Goal: Find contact information: Obtain details needed to contact an individual or organization

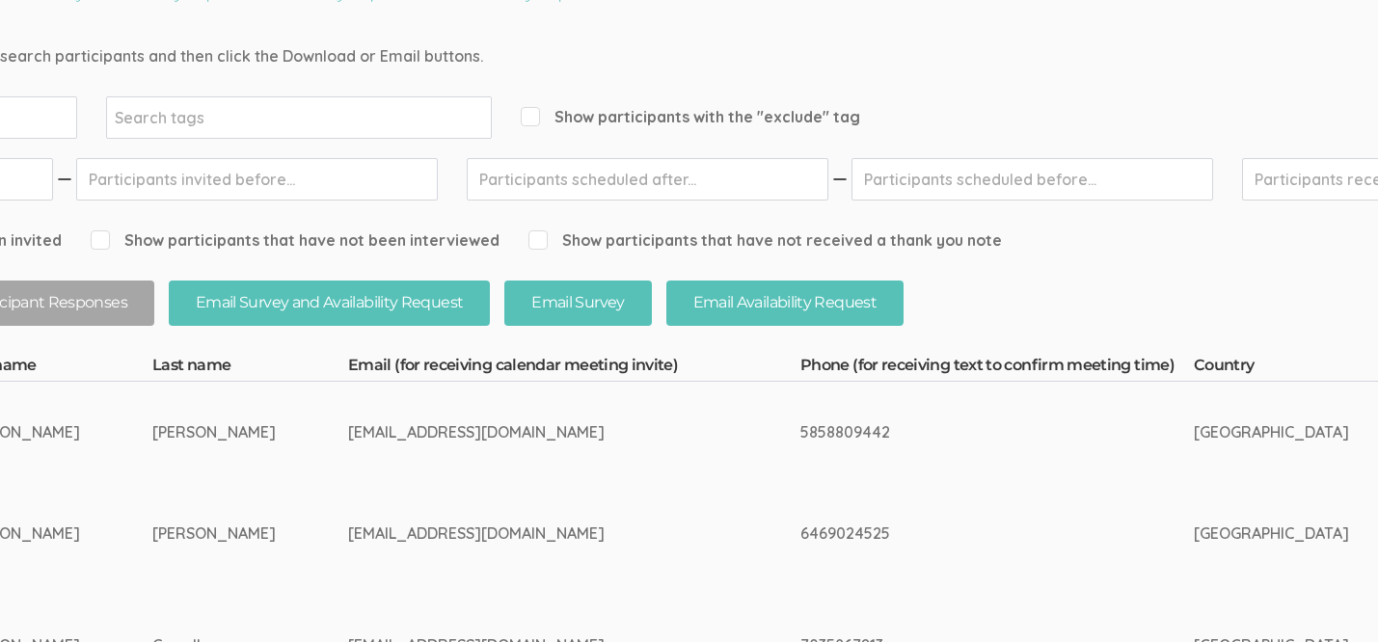
scroll to position [204, 254]
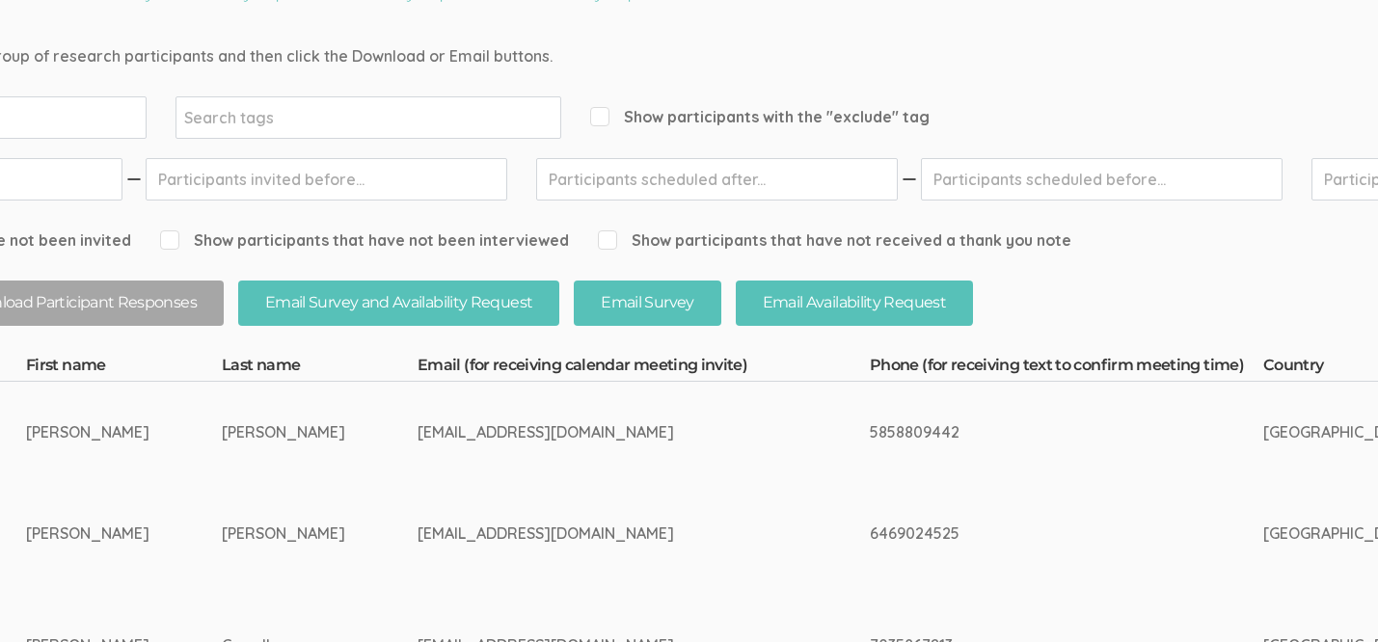
drag, startPoint x: 368, startPoint y: 433, endPoint x: 530, endPoint y: 427, distance: 161.2
click at [533, 427] on div "[EMAIL_ADDRESS][DOMAIN_NAME]" at bounding box center [608, 433] width 380 height 22
copy div "[EMAIL_ADDRESS][DOMAIN_NAME]"
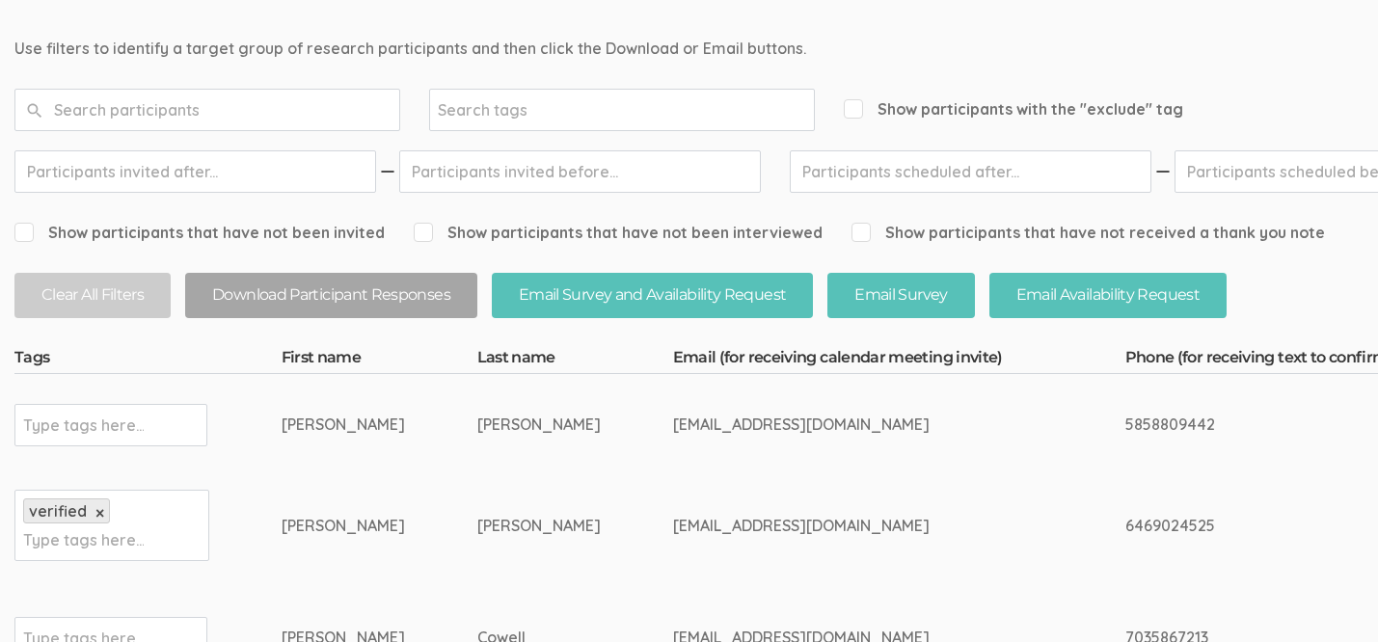
scroll to position [234, 0]
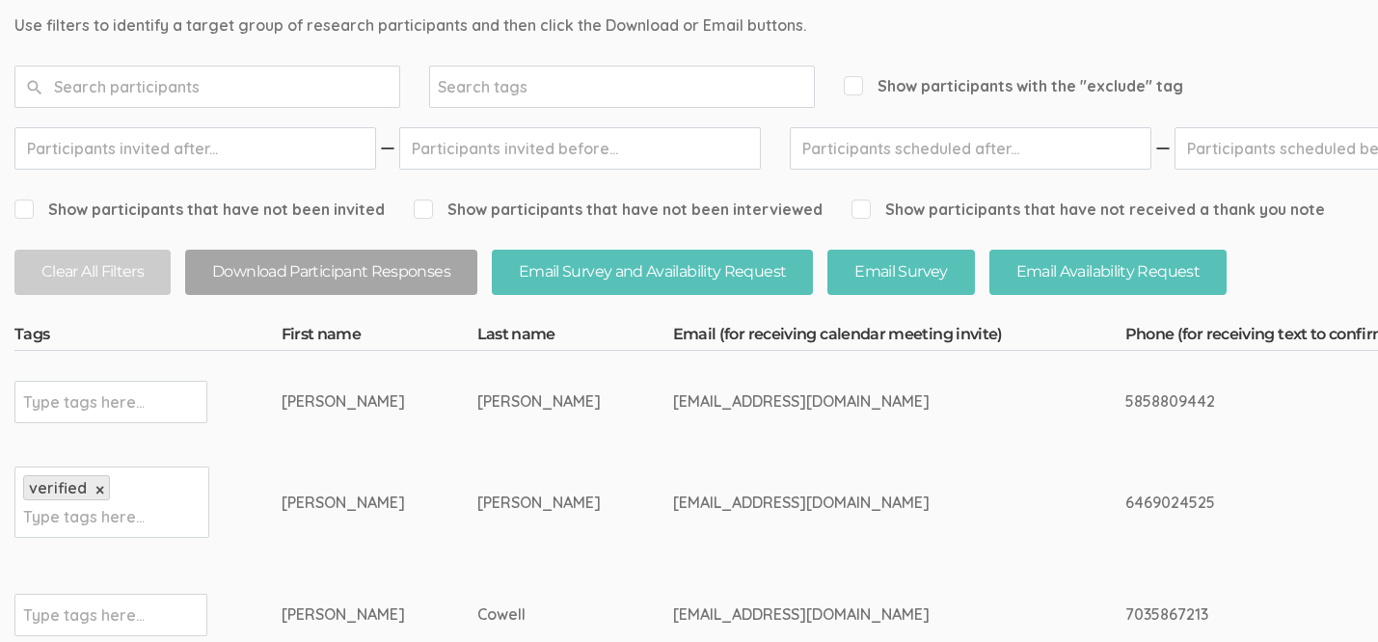
drag, startPoint x: 619, startPoint y: 400, endPoint x: 788, endPoint y: 403, distance: 168.8
copy tr "[EMAIL_ADDRESS][DOMAIN_NAME]"
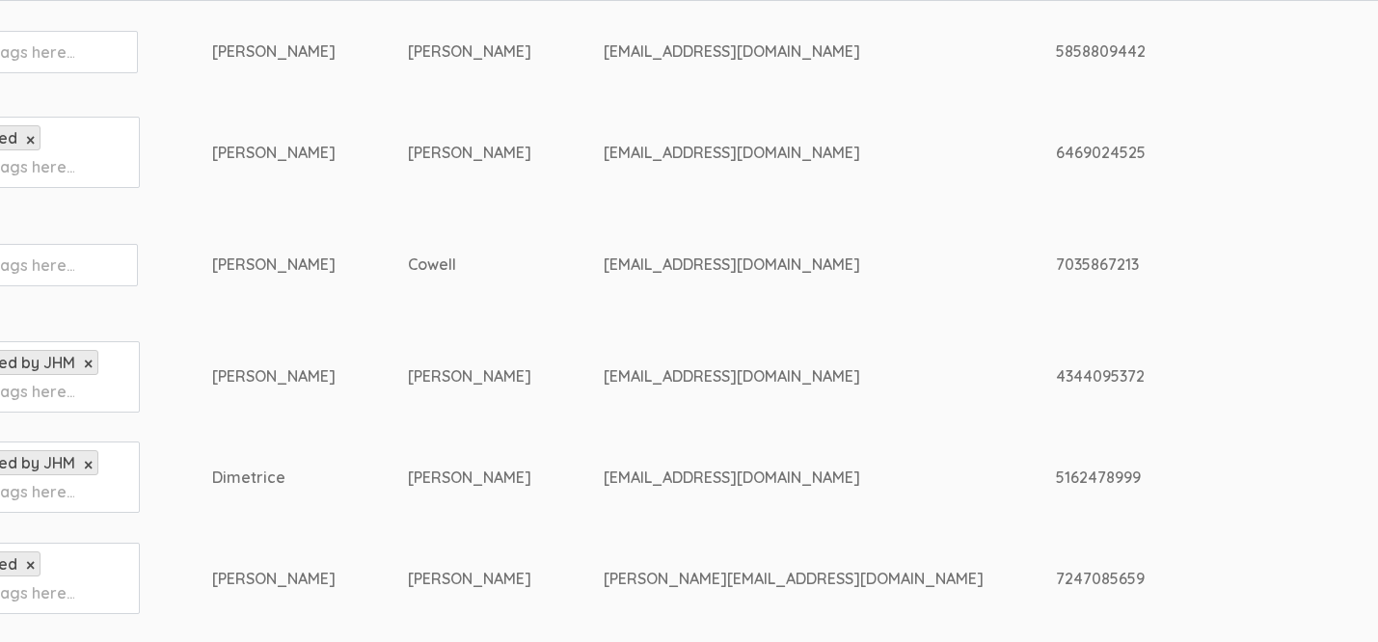
scroll to position [585, 0]
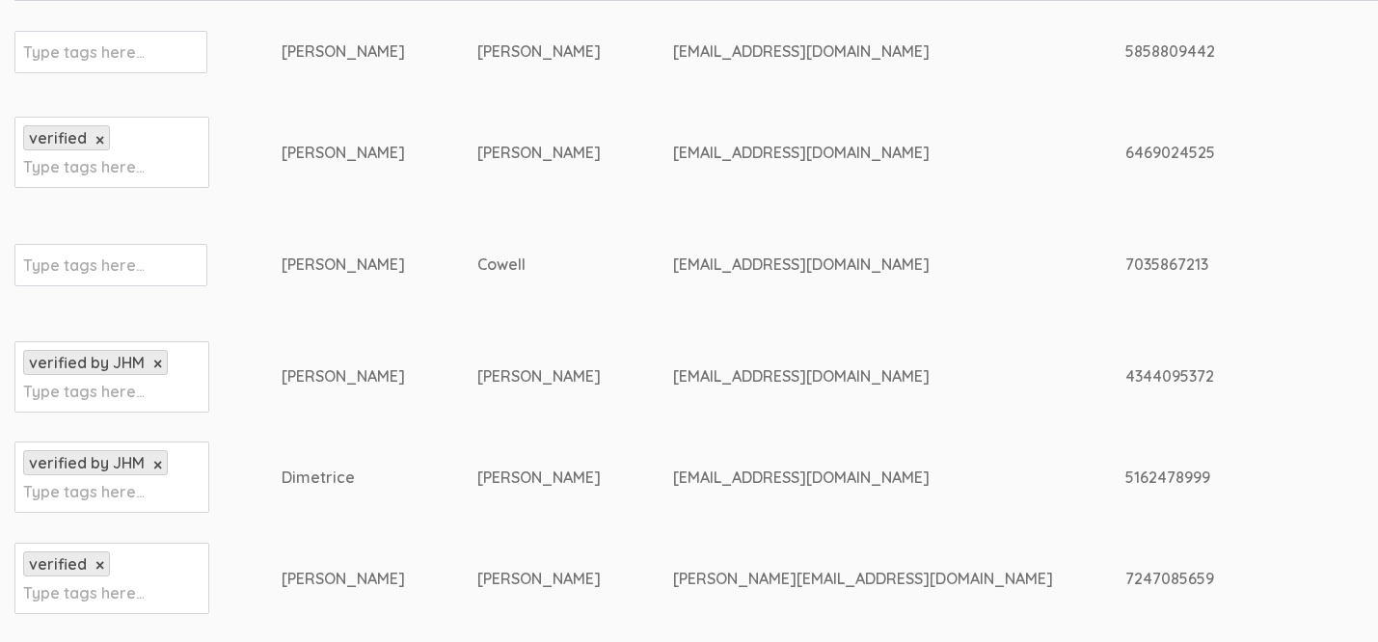
drag, startPoint x: 621, startPoint y: 371, endPoint x: 766, endPoint y: 371, distance: 144.7
click at [766, 371] on div "[EMAIL_ADDRESS][DOMAIN_NAME]" at bounding box center [863, 377] width 380 height 22
copy div "[EMAIL_ADDRESS][DOMAIN_NAME]"
drag, startPoint x: 460, startPoint y: 377, endPoint x: 542, endPoint y: 371, distance: 82.2
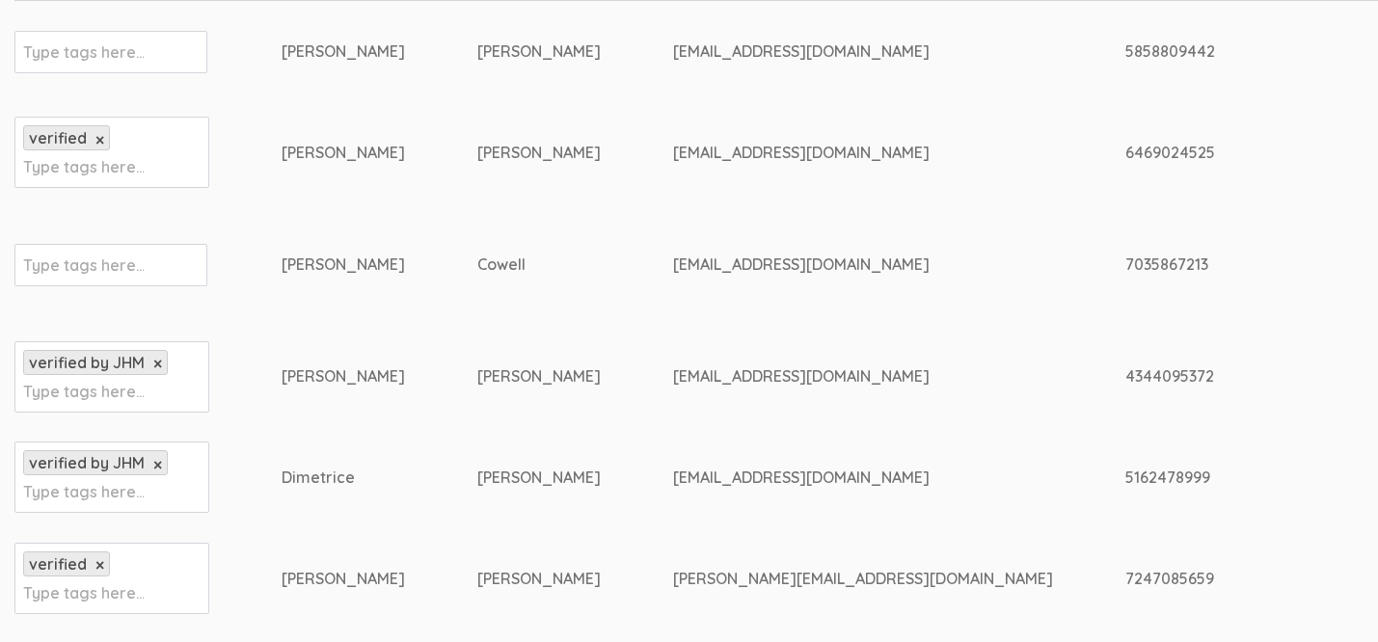
click at [544, 371] on div "[PERSON_NAME]" at bounding box center [538, 377] width 123 height 22
click at [477, 374] on div "[PERSON_NAME]" at bounding box center [538, 377] width 123 height 22
drag, startPoint x: 459, startPoint y: 374, endPoint x: 540, endPoint y: 373, distance: 81.0
click at [544, 374] on div "[PERSON_NAME]" at bounding box center [538, 377] width 123 height 22
copy div "Diaz Hanse"
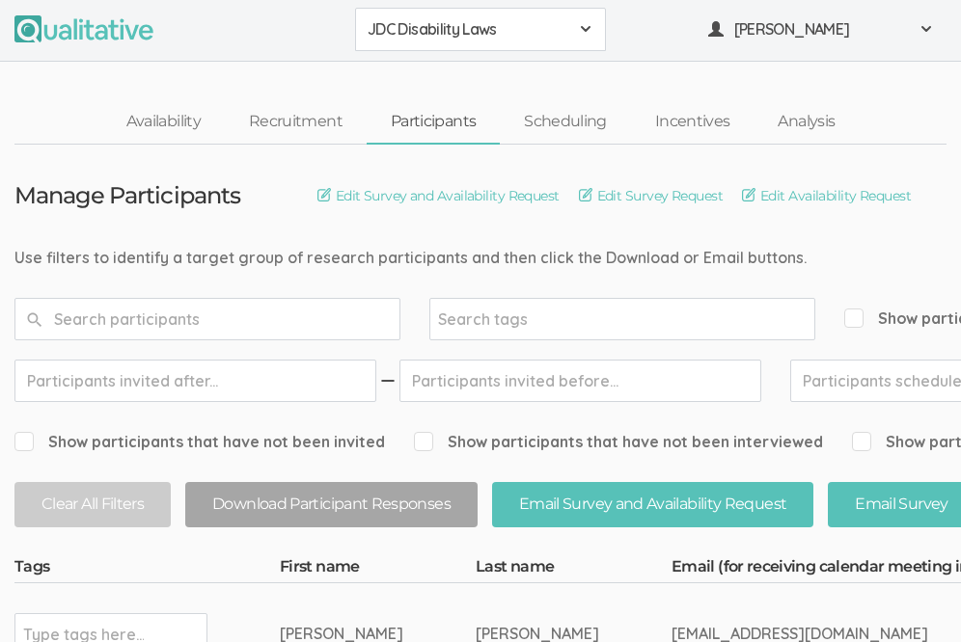
scroll to position [186, 0]
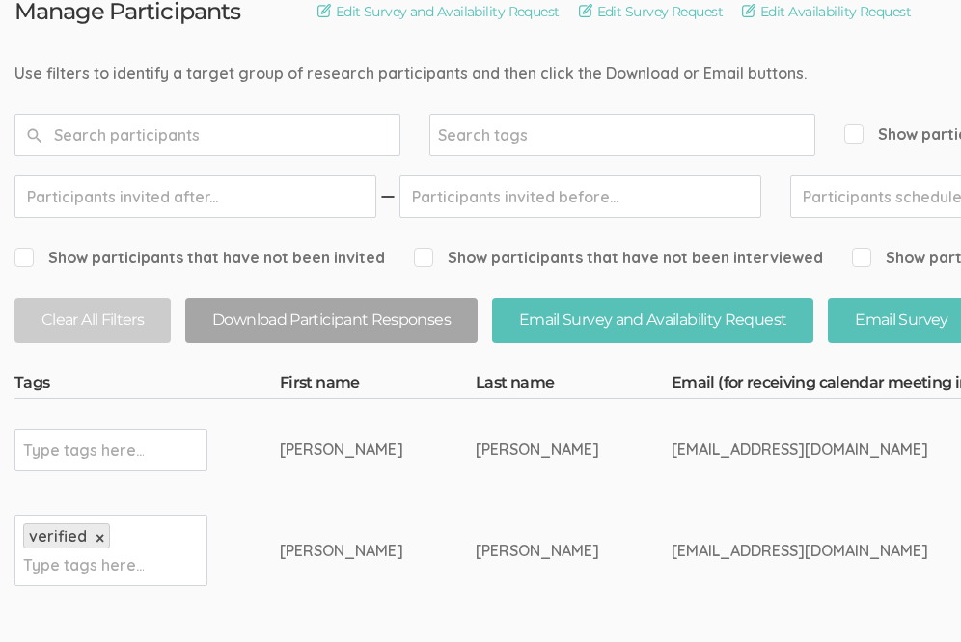
drag, startPoint x: 622, startPoint y: 447, endPoint x: 789, endPoint y: 447, distance: 166.9
click at [789, 447] on div "[EMAIL_ADDRESS][DOMAIN_NAME]" at bounding box center [861, 450] width 380 height 22
copy div "[EMAIL_ADDRESS][DOMAIN_NAME]"
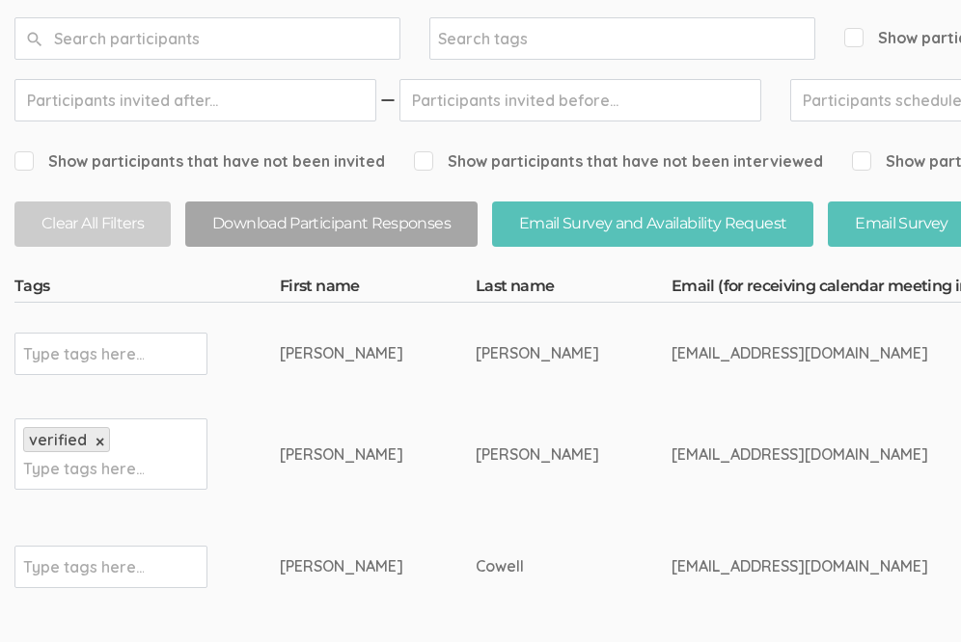
scroll to position [313, 0]
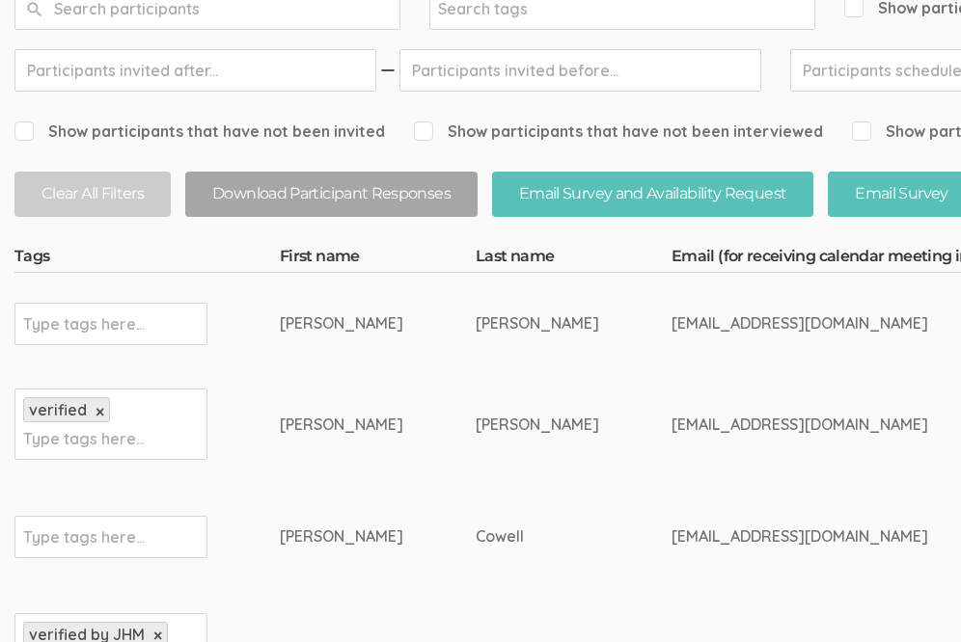
copy div "[EMAIL_ADDRESS][DOMAIN_NAME]"
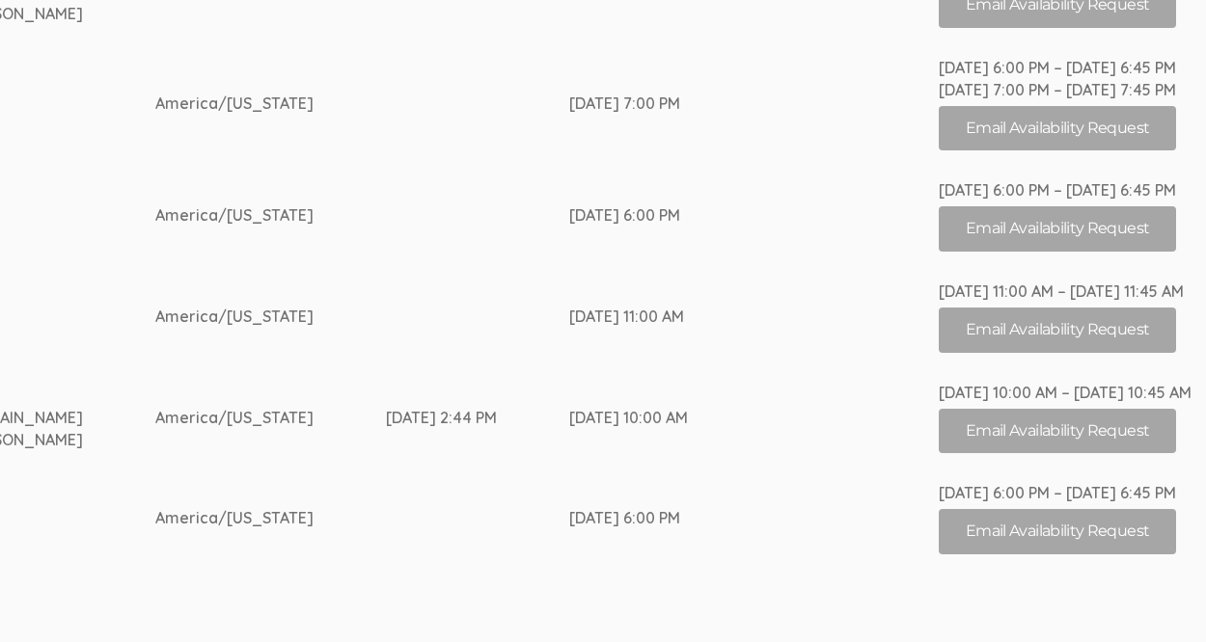
scroll to position [746, 3285]
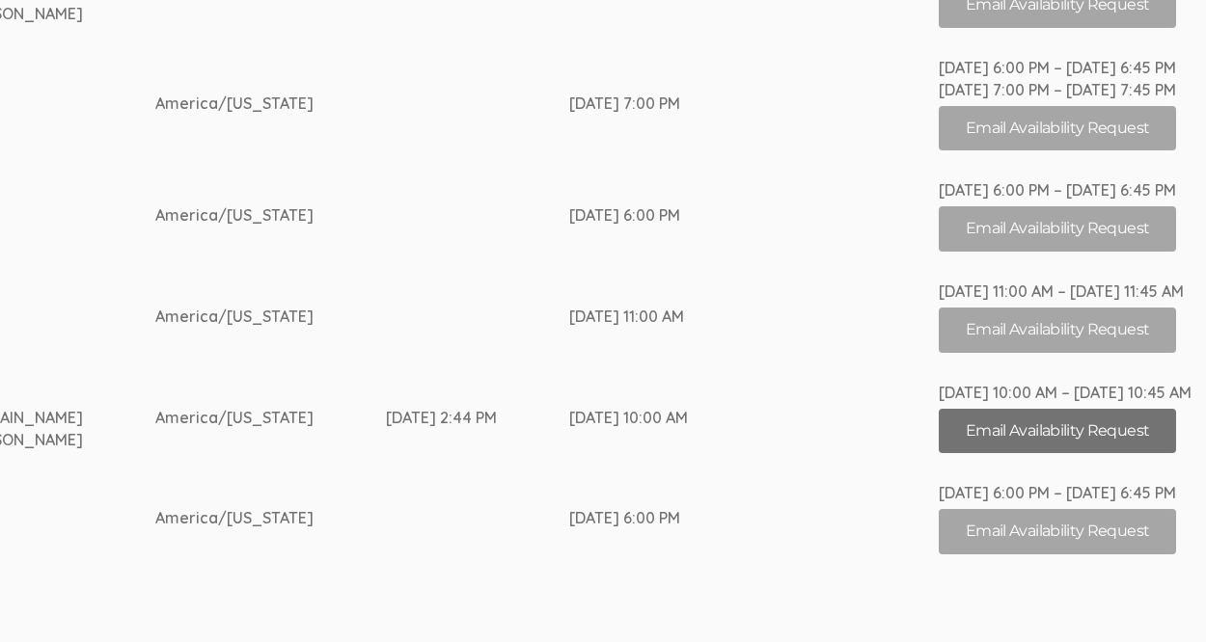
click at [1009, 441] on button "Email Availability Request" at bounding box center [1057, 431] width 237 height 45
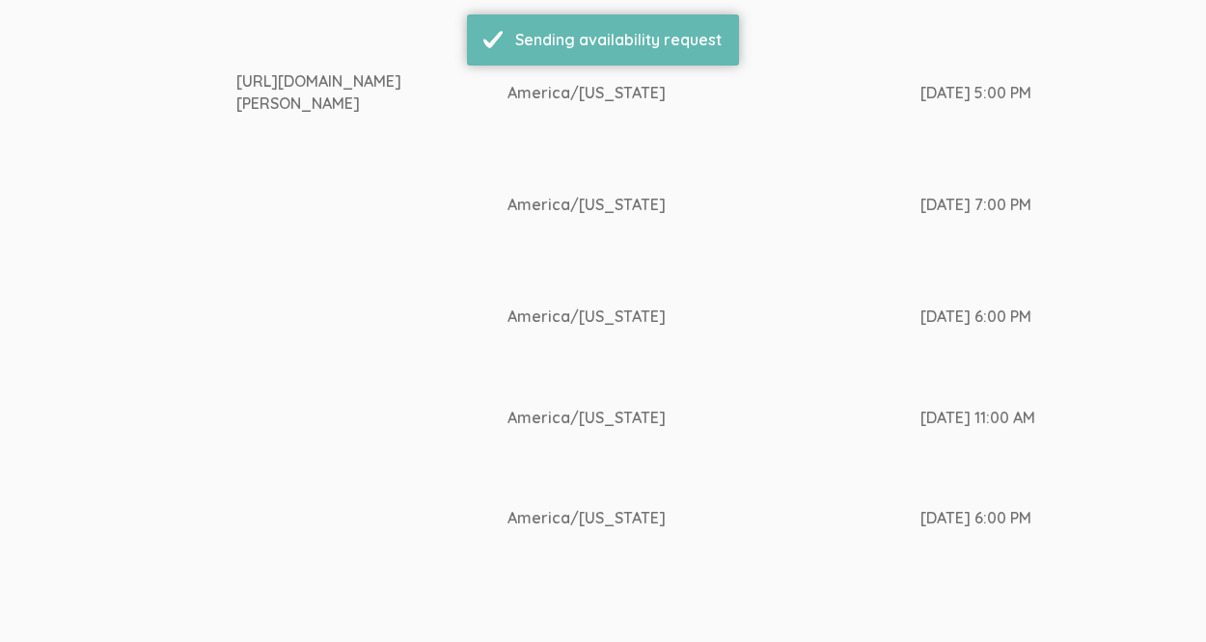
scroll to position [0, 0]
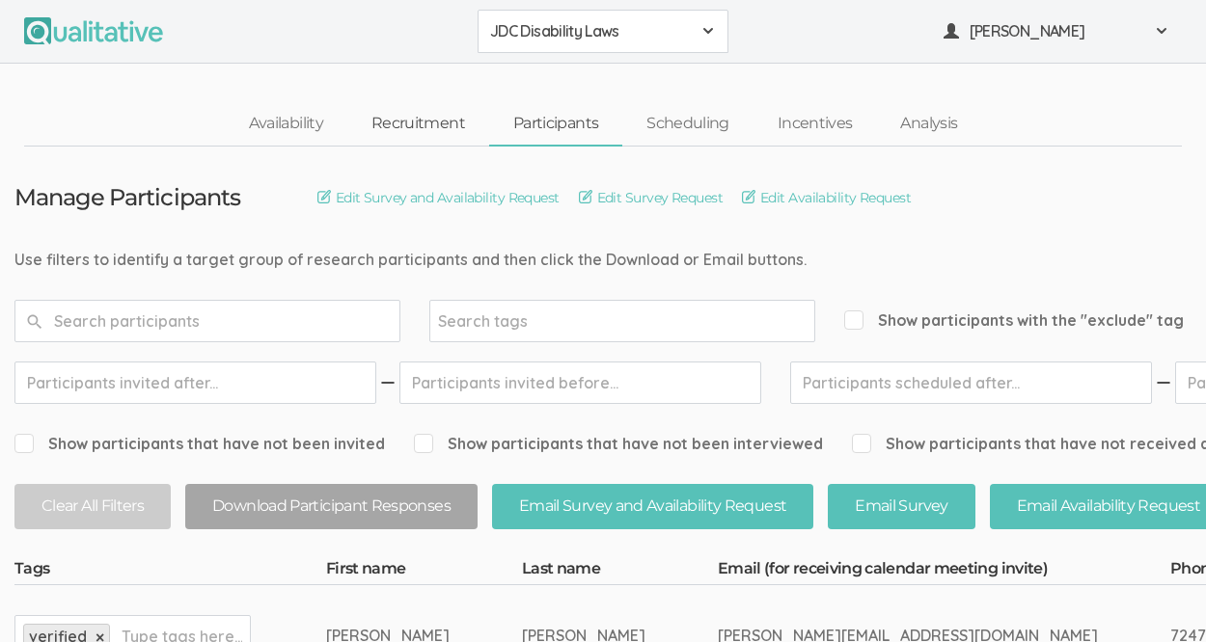
click at [419, 118] on link "Recruitment" at bounding box center [418, 123] width 142 height 41
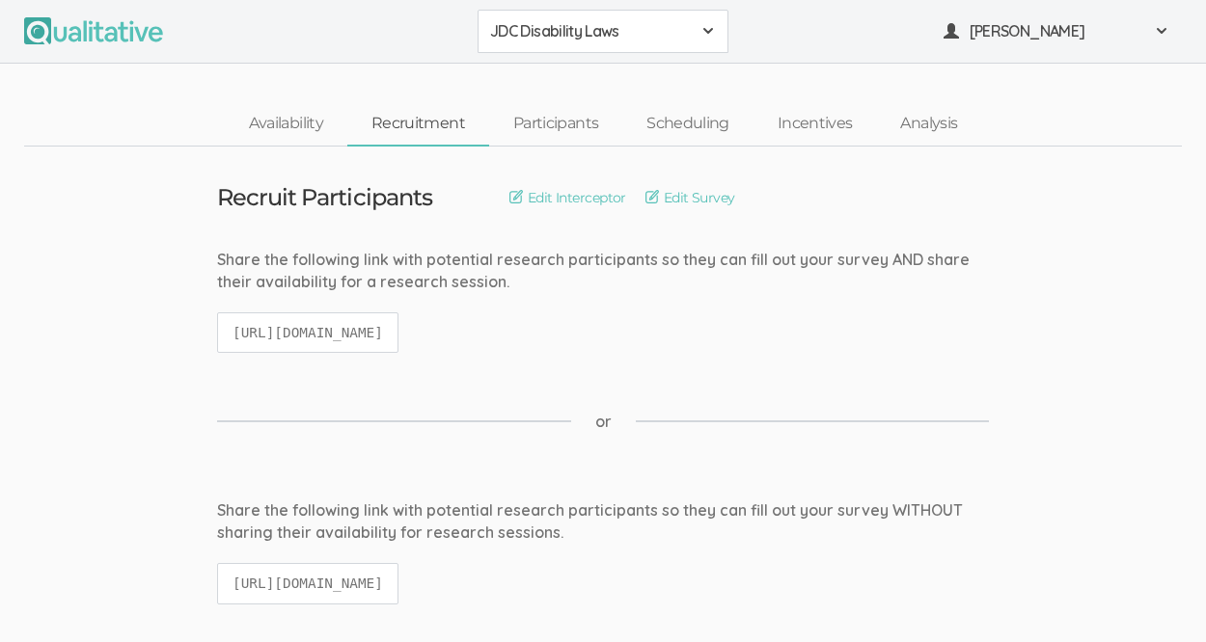
click at [398, 329] on code "https://qualitative.io/screener/68d71033241b1c3b04871b18" at bounding box center [307, 333] width 181 height 41
copy ui-view "https://qualitative.io/screener/68d71033241b1c3b04871b18"
